Goal: Information Seeking & Learning: Learn about a topic

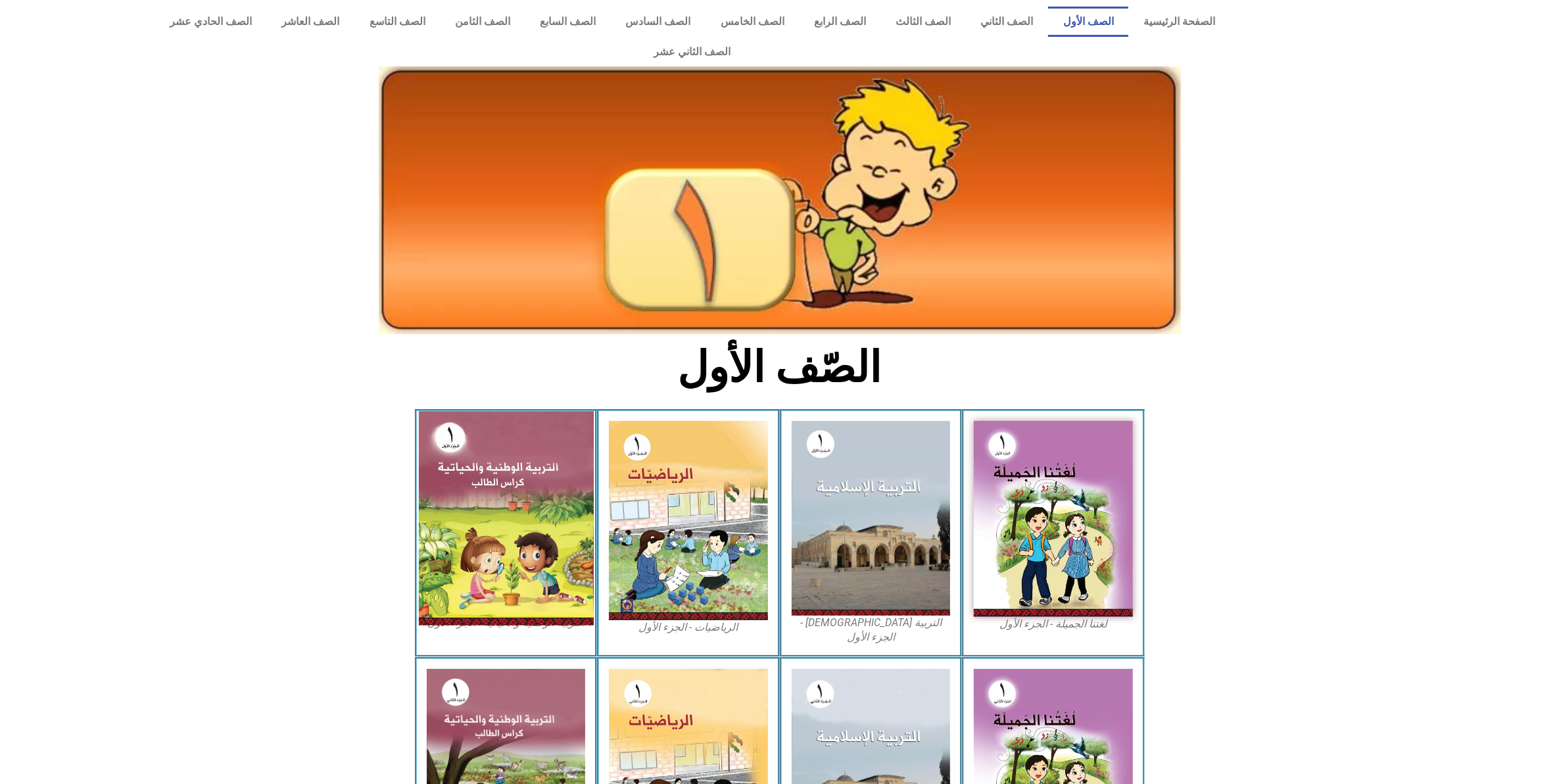
click at [441, 461] on img at bounding box center [505, 517] width 175 height 214
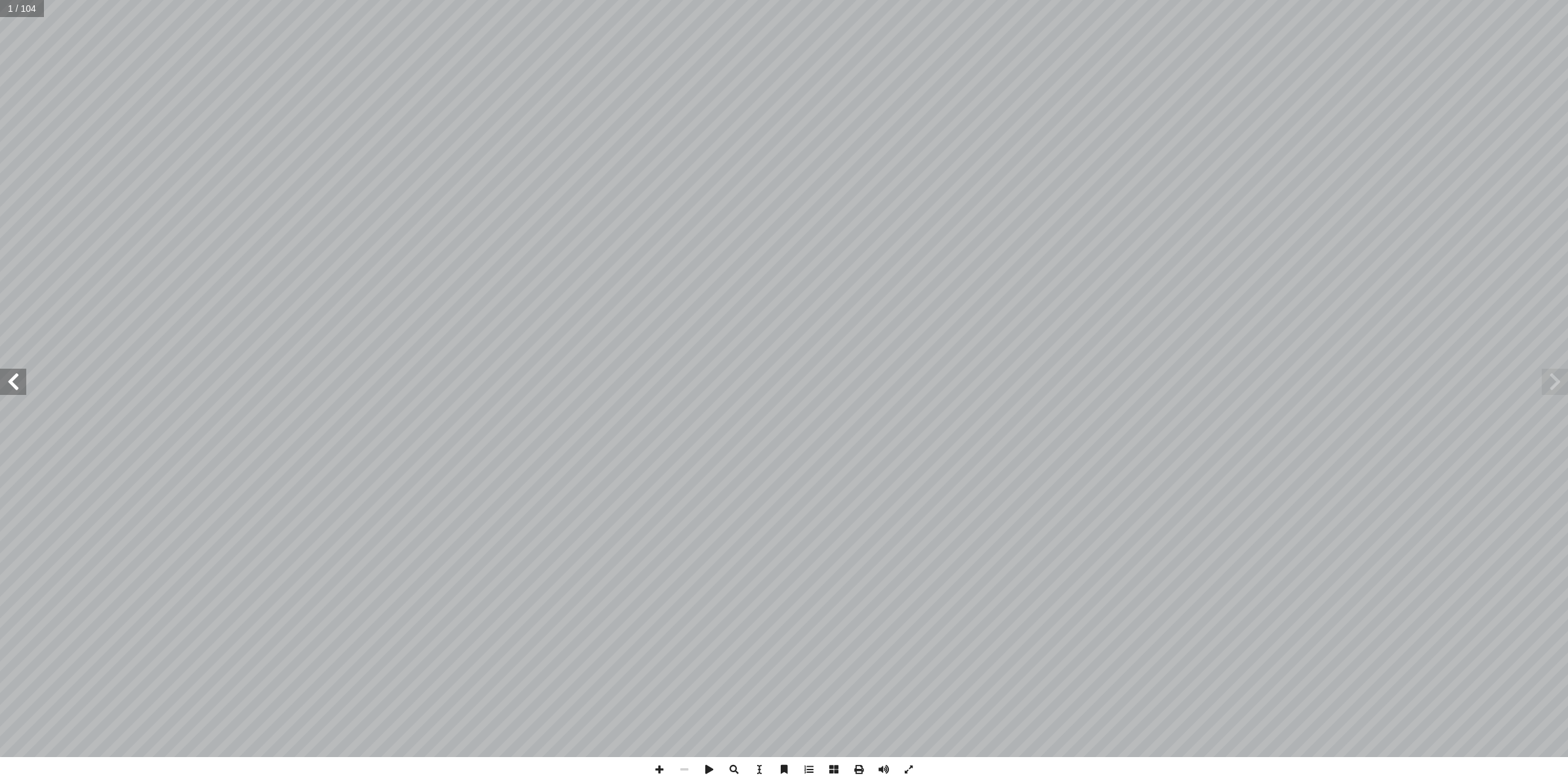
click at [1, 381] on span at bounding box center [13, 382] width 26 height 26
click at [4, 381] on span at bounding box center [13, 382] width 26 height 26
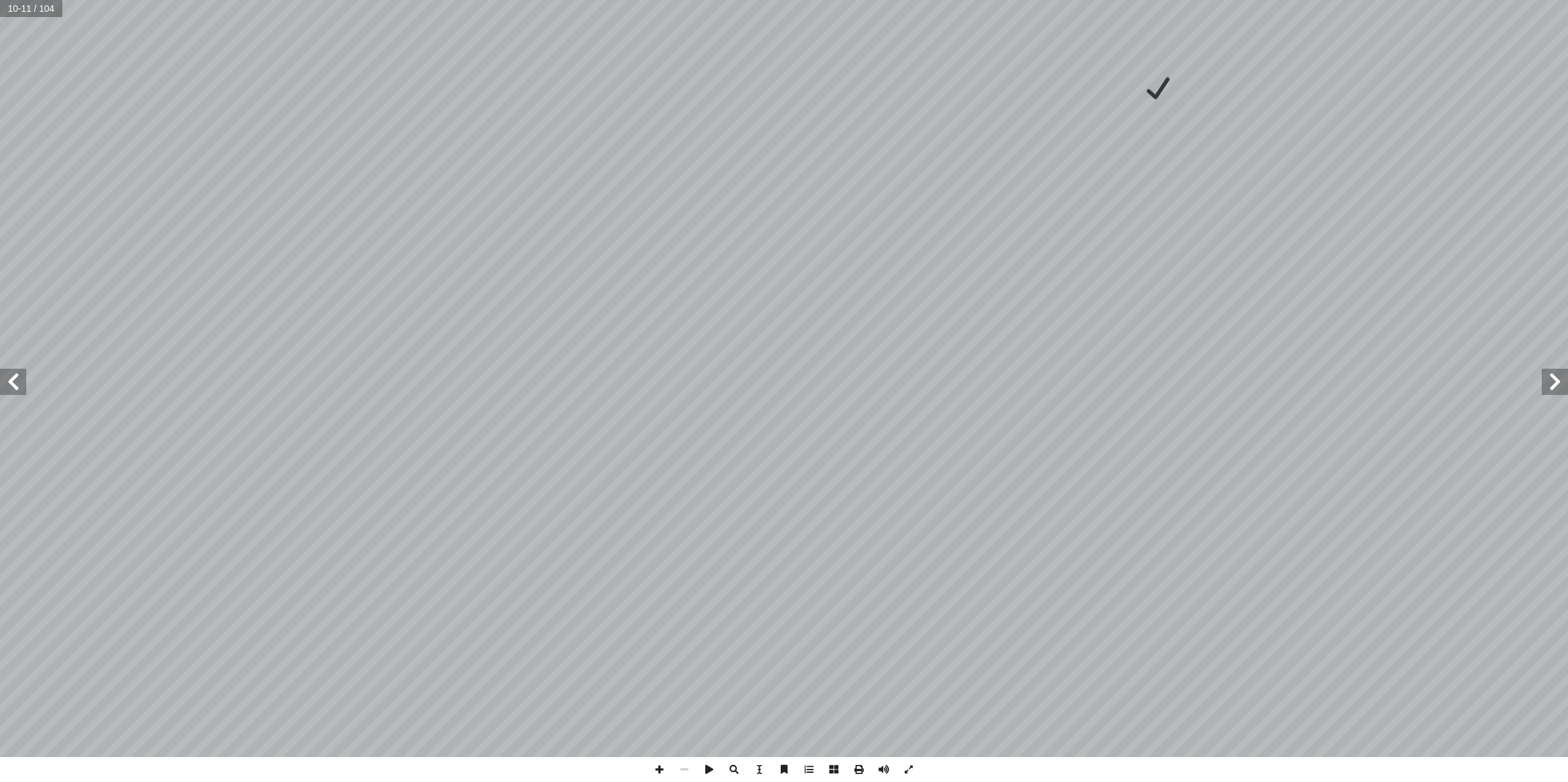
click at [1560, 387] on span at bounding box center [1555, 382] width 26 height 26
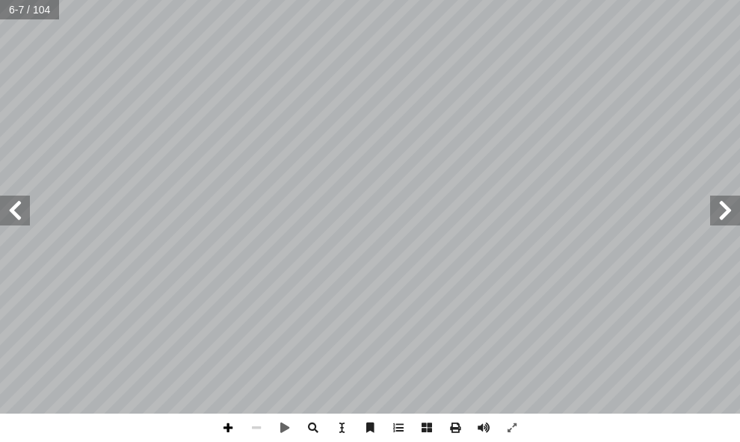
click at [233, 432] on span at bounding box center [228, 428] width 28 height 28
click at [17, 211] on span at bounding box center [15, 211] width 30 height 30
click at [229, 424] on span at bounding box center [228, 428] width 28 height 28
click at [259, 420] on span at bounding box center [256, 428] width 28 height 28
click at [217, 423] on span at bounding box center [228, 428] width 28 height 28
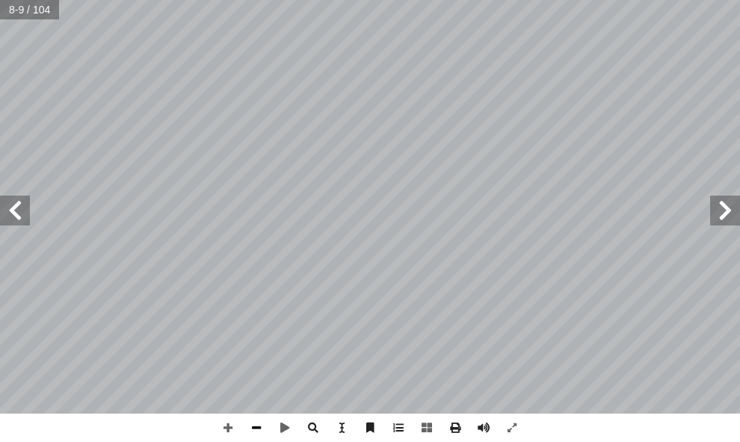
click at [255, 427] on span at bounding box center [256, 428] width 28 height 28
click at [737, 209] on span at bounding box center [725, 211] width 30 height 30
click at [258, 424] on span at bounding box center [256, 428] width 28 height 28
click at [226, 437] on span at bounding box center [228, 428] width 28 height 28
click at [23, 219] on span at bounding box center [15, 211] width 30 height 30
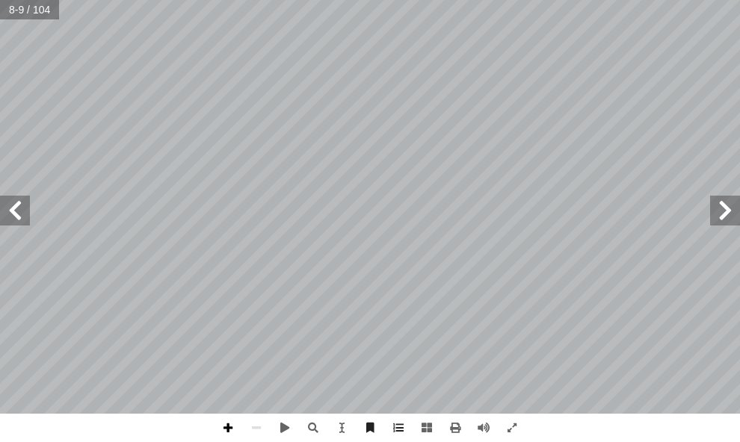
click at [222, 420] on span at bounding box center [228, 428] width 28 height 28
